Goal: Ask a question

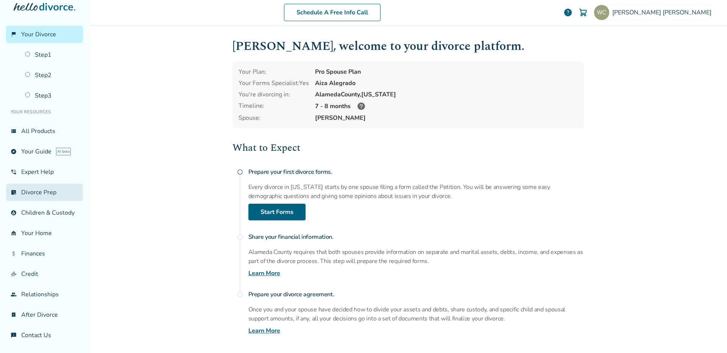
scroll to position [14, 0]
click at [54, 163] on link "phone_in_talk Expert Help" at bounding box center [44, 171] width 77 height 17
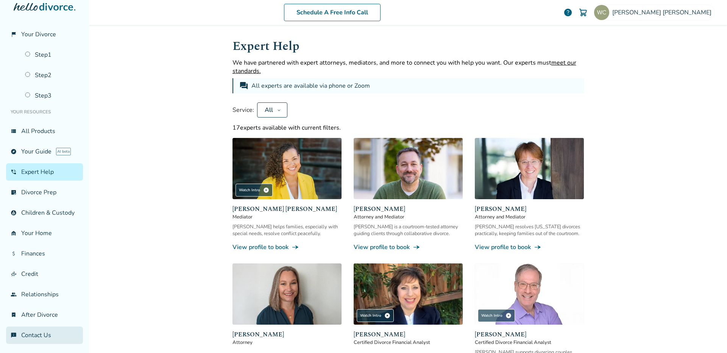
click at [27, 330] on link "chat_info Contact Us" at bounding box center [44, 335] width 77 height 17
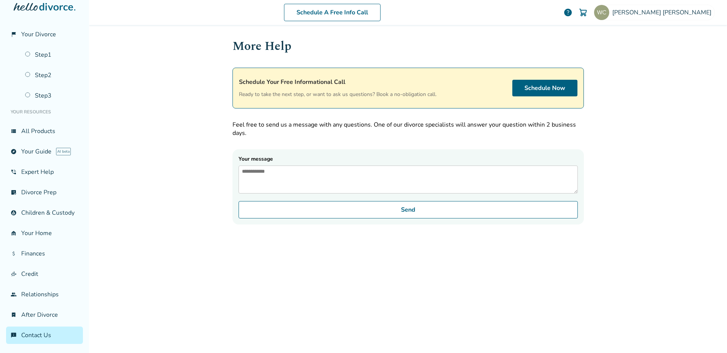
click at [354, 170] on textarea "Your message" at bounding box center [407, 180] width 339 height 28
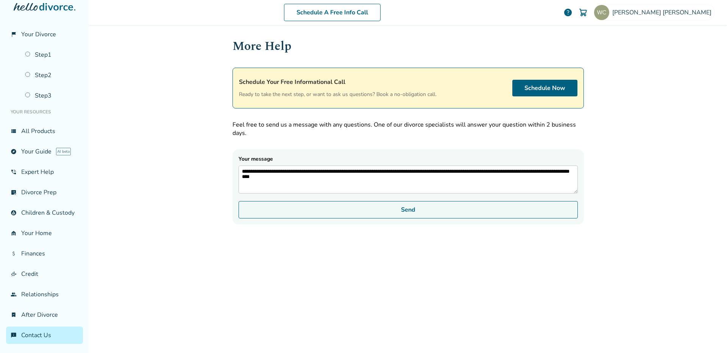
type textarea "**********"
click at [461, 213] on button "Send" at bounding box center [407, 209] width 339 height 17
click at [373, 218] on button "Send" at bounding box center [407, 209] width 339 height 17
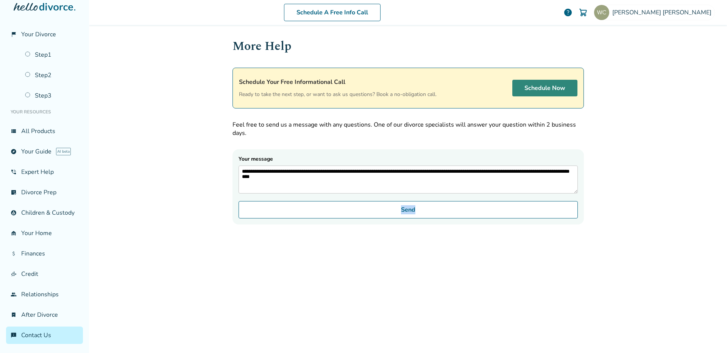
click at [526, 86] on link "Schedule Now" at bounding box center [544, 88] width 65 height 17
